Goal: Task Accomplishment & Management: Complete application form

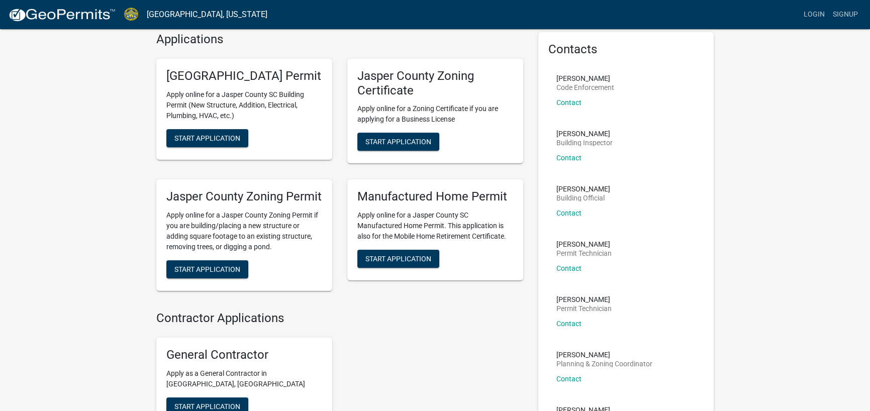
scroll to position [18, 0]
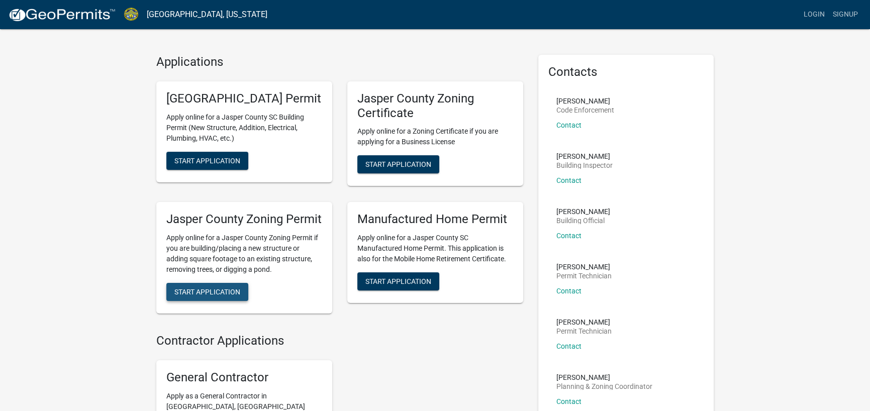
click at [196, 296] on span "Start Application" at bounding box center [207, 292] width 66 height 8
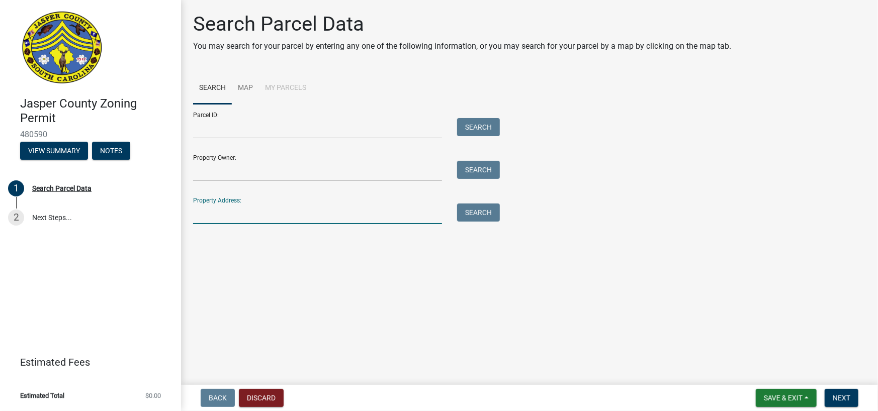
click at [245, 211] on input "Property Address:" at bounding box center [317, 214] width 249 height 21
type input "[STREET_ADDRESS]"
click at [473, 215] on button "Search" at bounding box center [478, 213] width 43 height 18
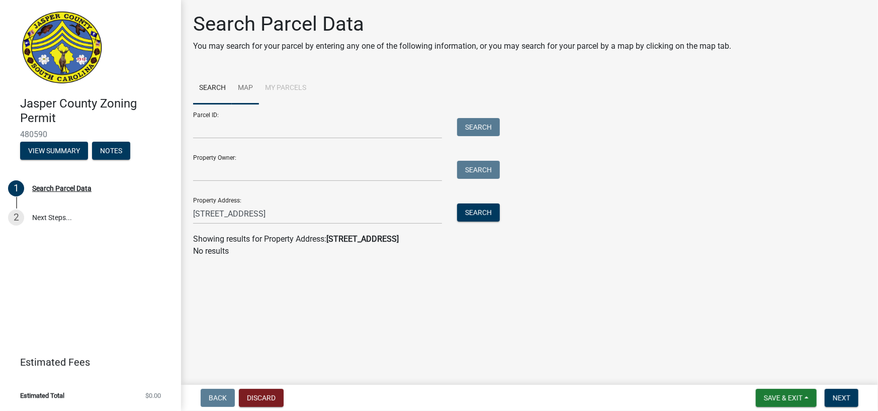
click at [252, 89] on link "Map" at bounding box center [245, 88] width 27 height 32
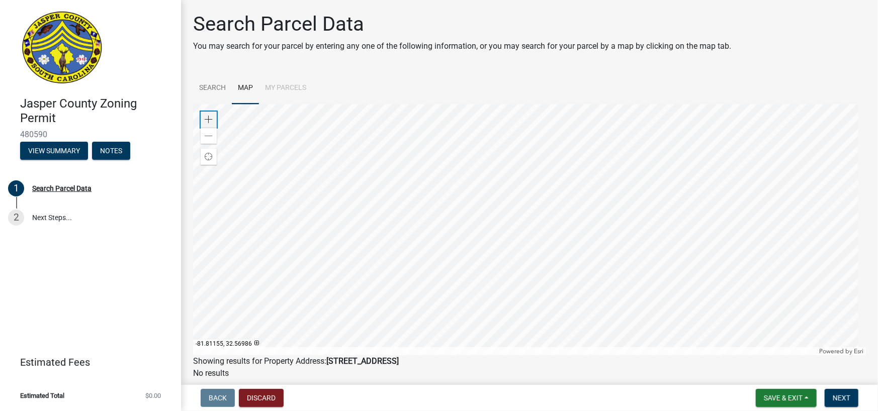
click at [211, 120] on span at bounding box center [209, 120] width 8 height 8
click at [458, 153] on div at bounding box center [529, 229] width 673 height 251
click at [205, 154] on span "Find my location" at bounding box center [209, 157] width 8 height 8
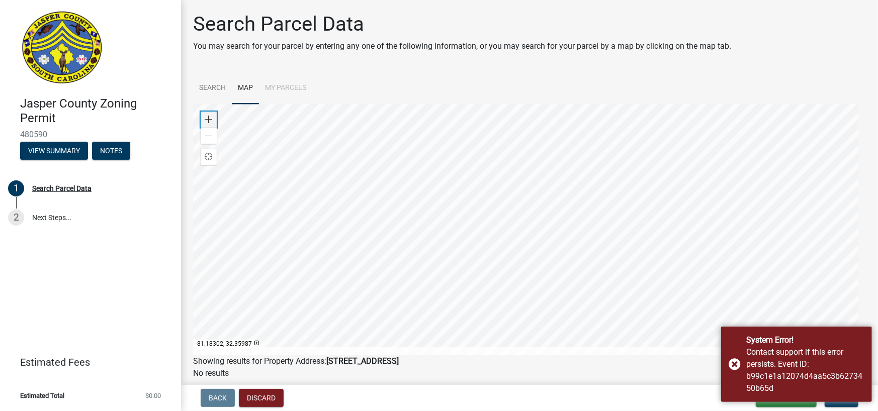
click at [212, 117] on span at bounding box center [209, 120] width 8 height 8
click at [576, 248] on div at bounding box center [529, 229] width 673 height 251
click at [530, 343] on div at bounding box center [529, 229] width 673 height 251
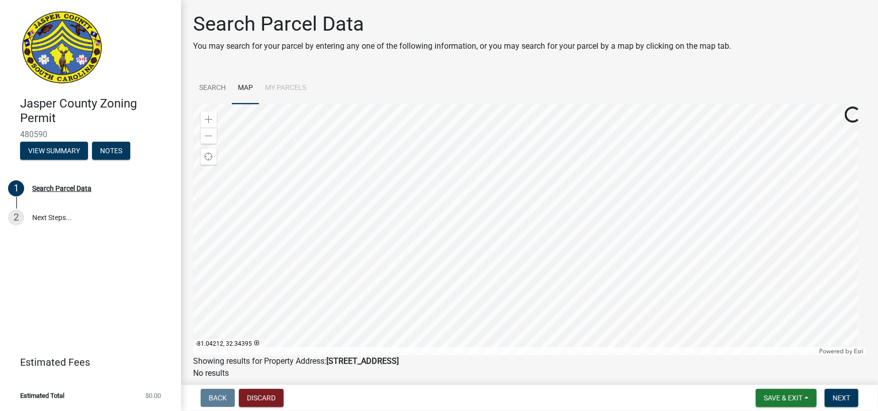
click at [344, 242] on div at bounding box center [529, 229] width 673 height 251
click at [209, 84] on link "Search" at bounding box center [212, 88] width 39 height 32
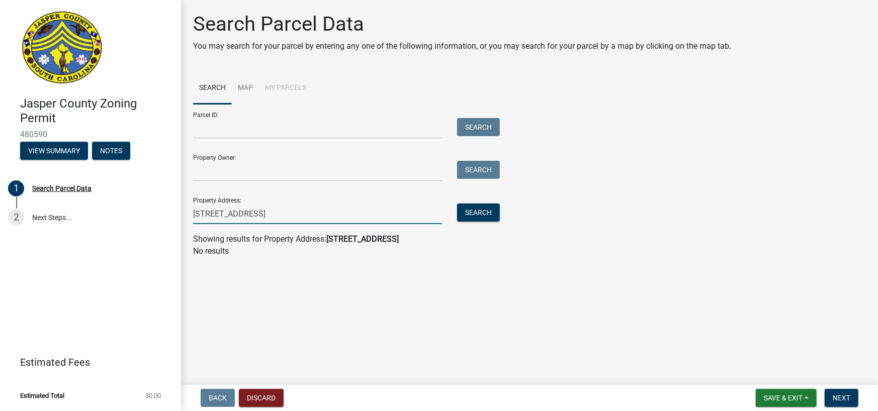
click at [280, 210] on input "[STREET_ADDRESS]" at bounding box center [317, 214] width 249 height 21
type input "[STREET_ADDRESS]"
click at [477, 213] on button "Search" at bounding box center [478, 213] width 43 height 18
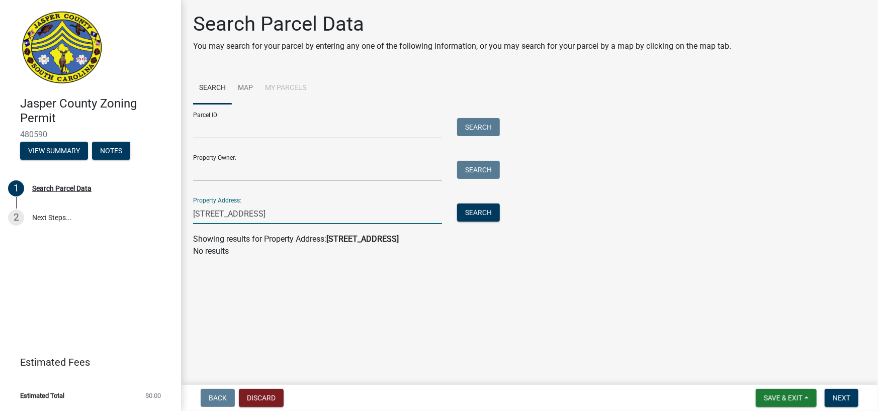
click at [287, 212] on input "[STREET_ADDRESS]" at bounding box center [317, 214] width 249 height 21
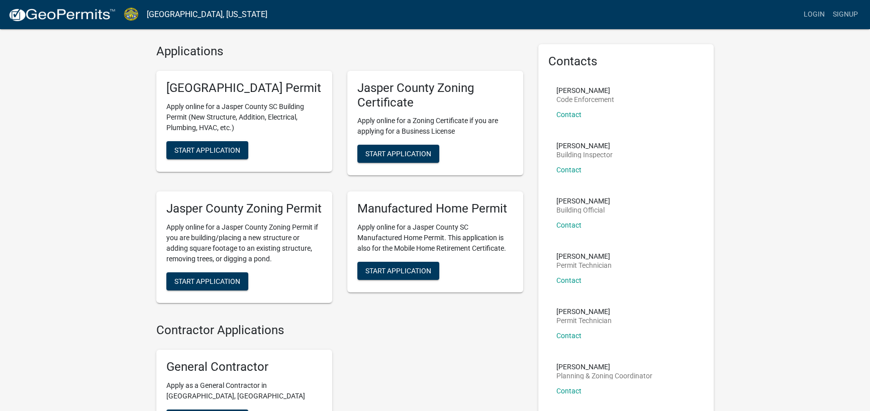
scroll to position [50, 0]
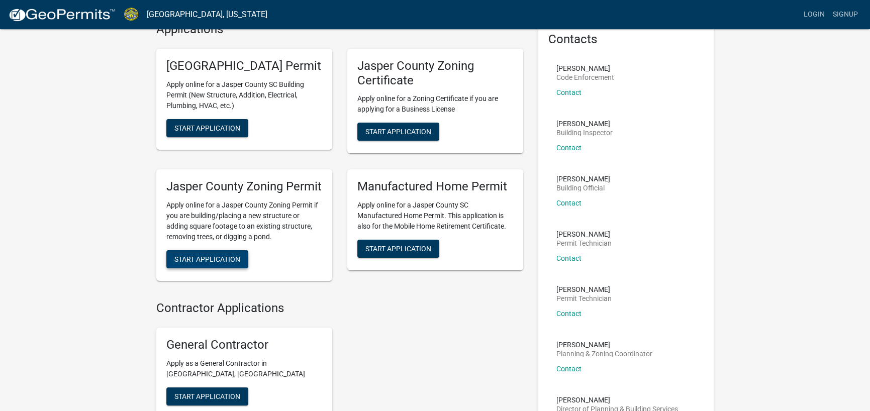
click at [225, 263] on span "Start Application" at bounding box center [207, 259] width 66 height 8
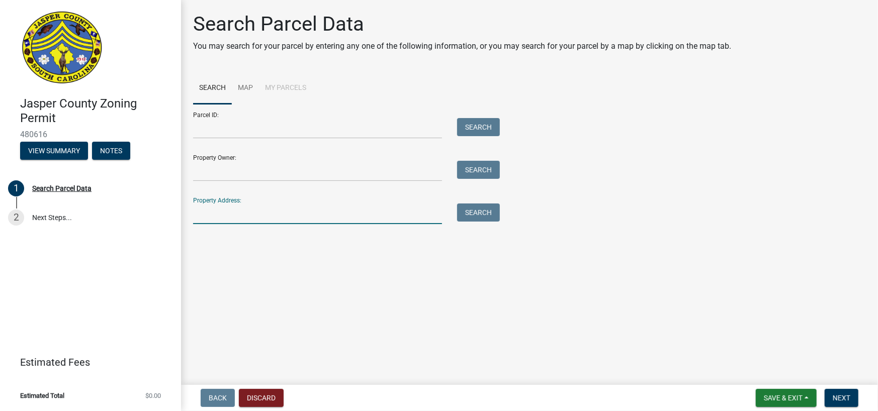
click at [276, 215] on input "Property Address:" at bounding box center [317, 214] width 249 height 21
type input "[STREET_ADDRESS]"
click at [478, 214] on button "Search" at bounding box center [478, 213] width 43 height 18
